Goal: Task Accomplishment & Management: Manage account settings

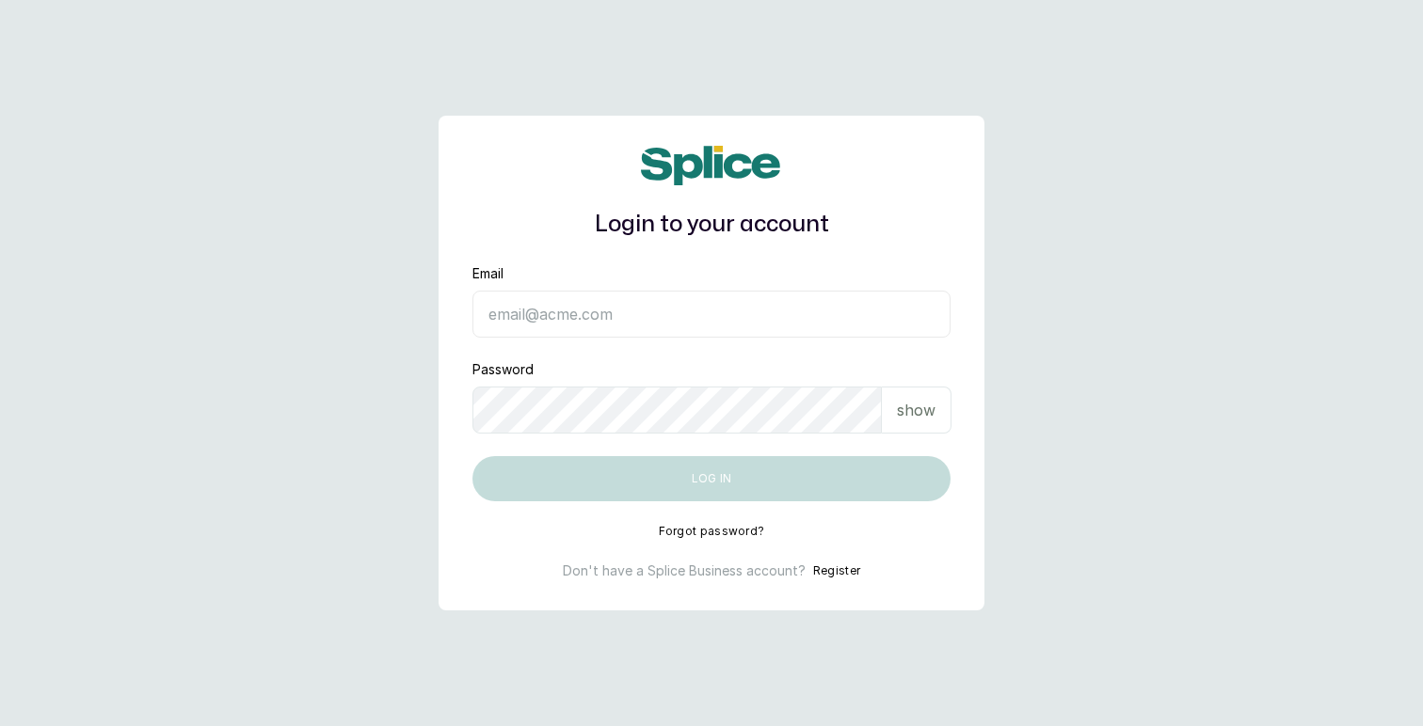
click at [650, 324] on input "Email" at bounding box center [711, 314] width 478 height 47
type input "layo@withsplice.com"
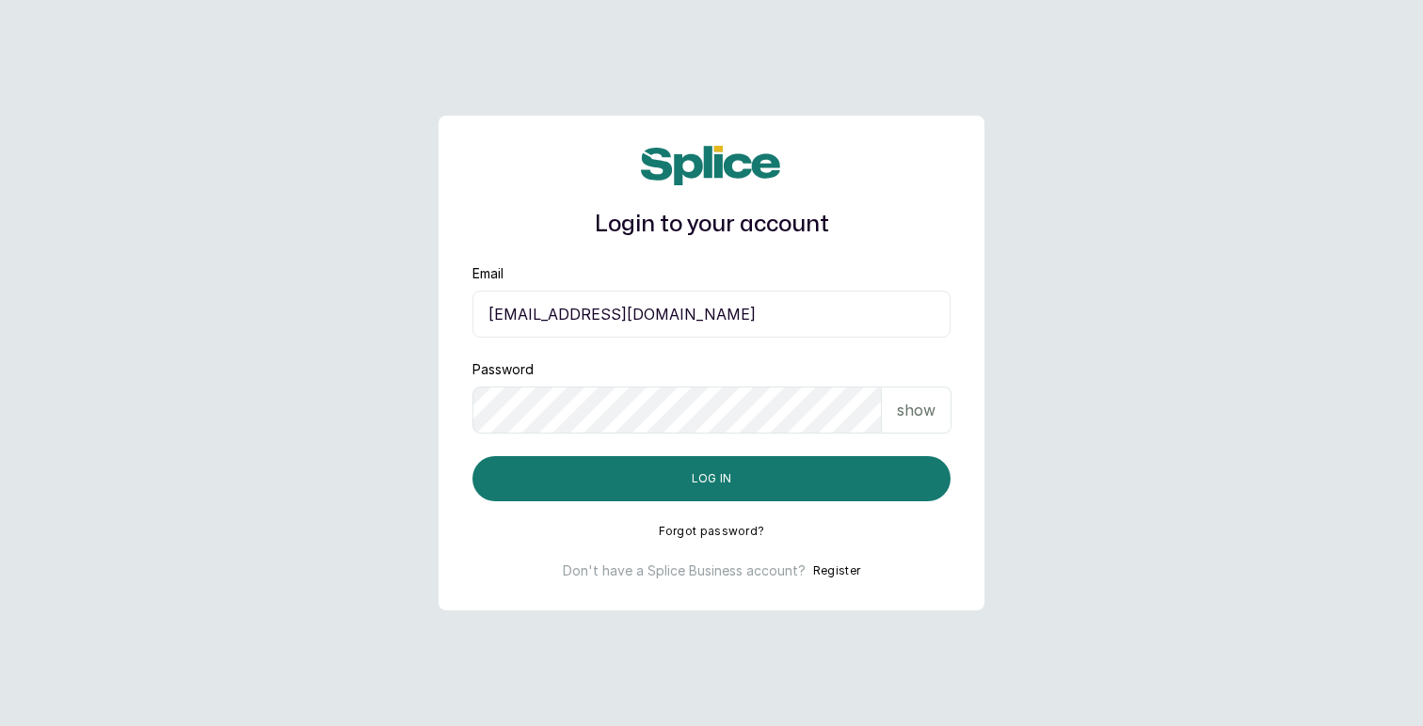
click at [926, 391] on div "show" at bounding box center [917, 410] width 70 height 47
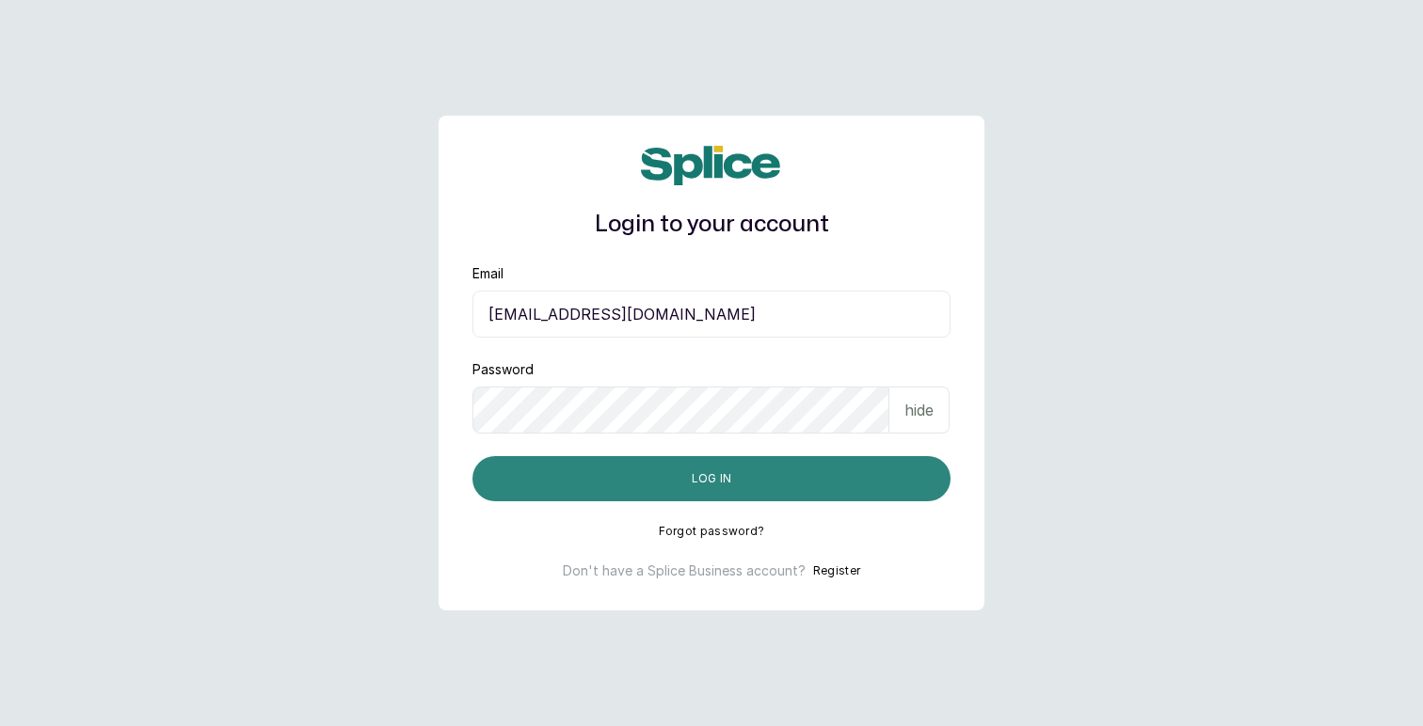
click at [756, 472] on button "Log in" at bounding box center [711, 478] width 478 height 45
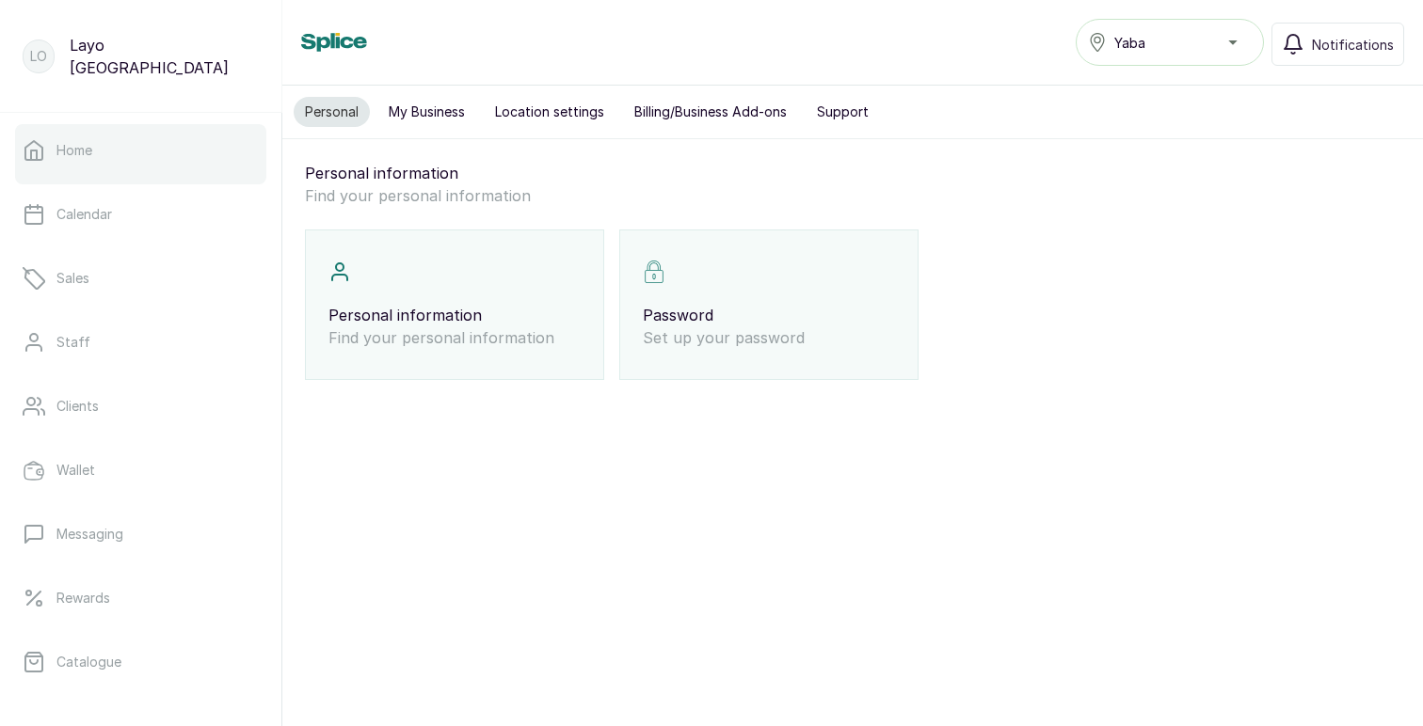
click at [118, 152] on link "Home" at bounding box center [140, 150] width 251 height 53
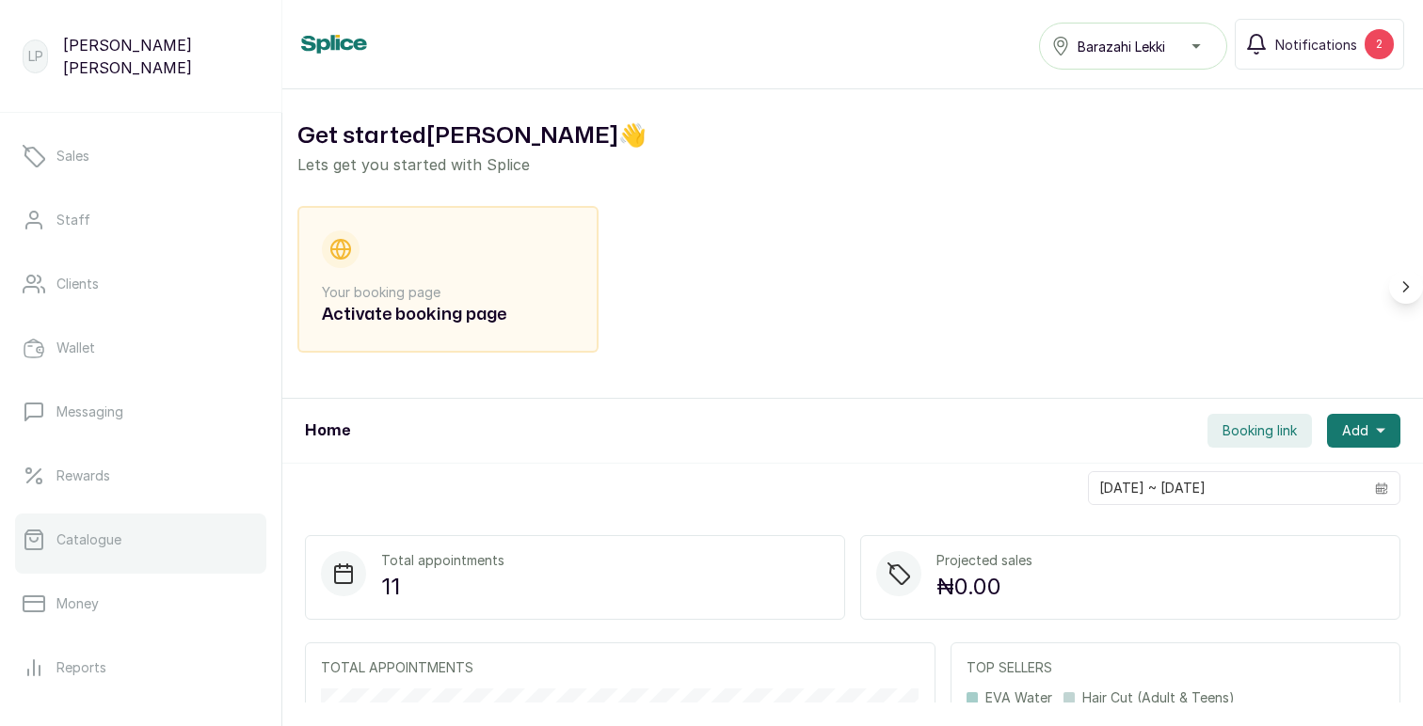
scroll to position [107, 0]
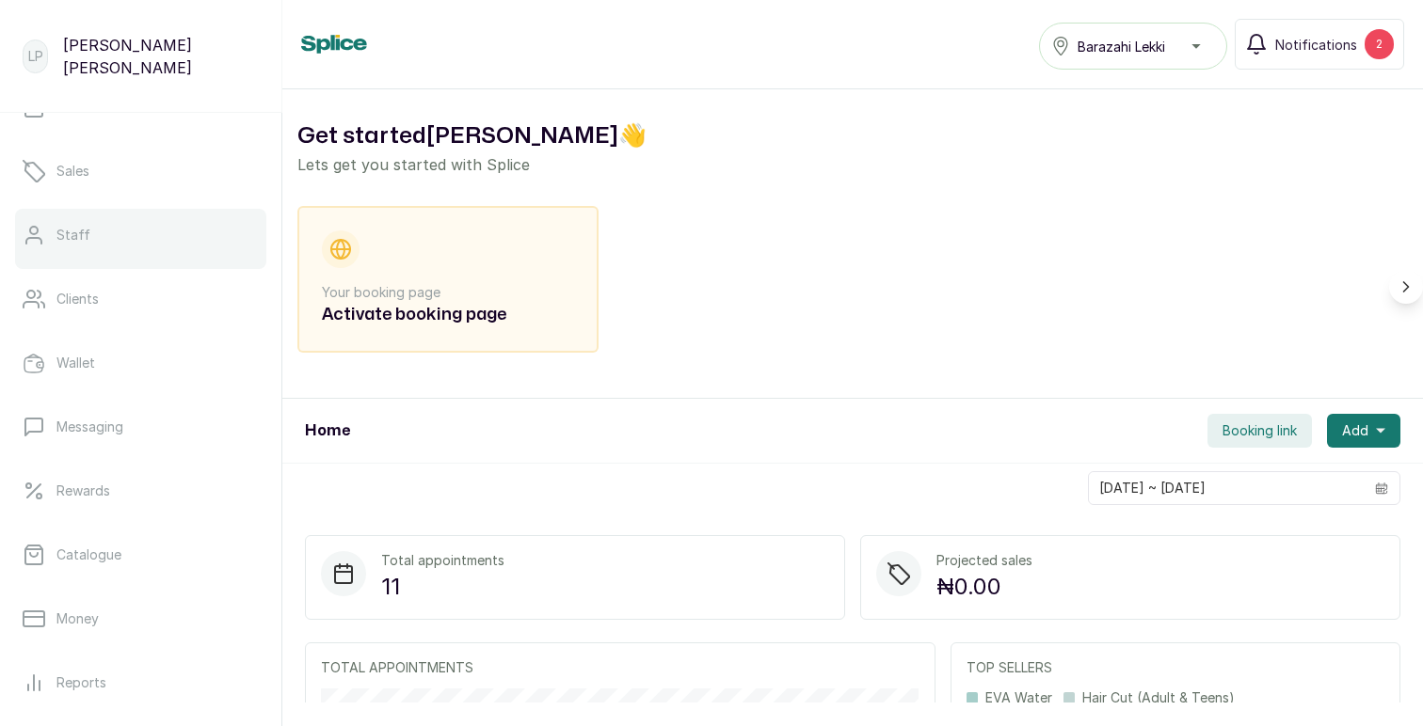
click at [89, 225] on link "Staff" at bounding box center [140, 235] width 251 height 53
